Goal: Navigation & Orientation: Go to known website

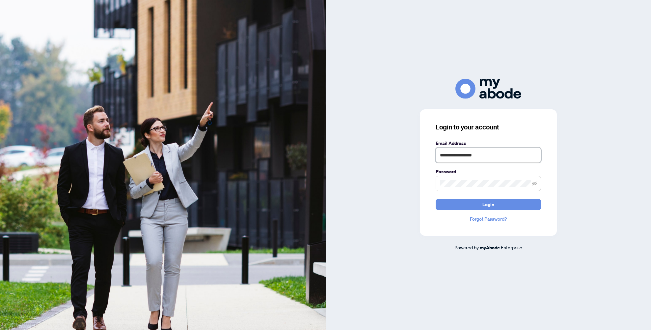
click at [506, 160] on input "**********" at bounding box center [488, 155] width 105 height 15
type input "**********"
click at [509, 205] on button "Login" at bounding box center [488, 204] width 105 height 11
